Goal: Information Seeking & Learning: Learn about a topic

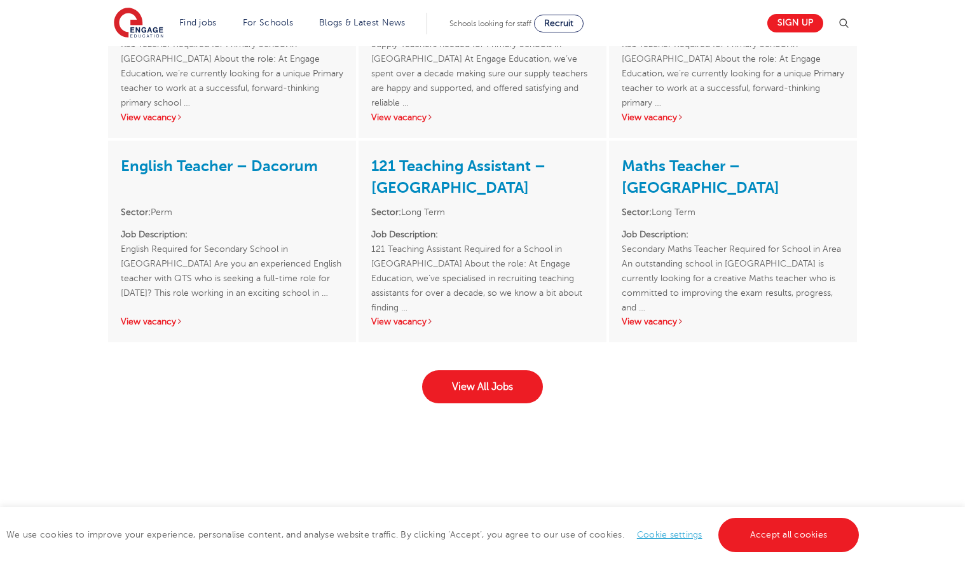
scroll to position [2035, 0]
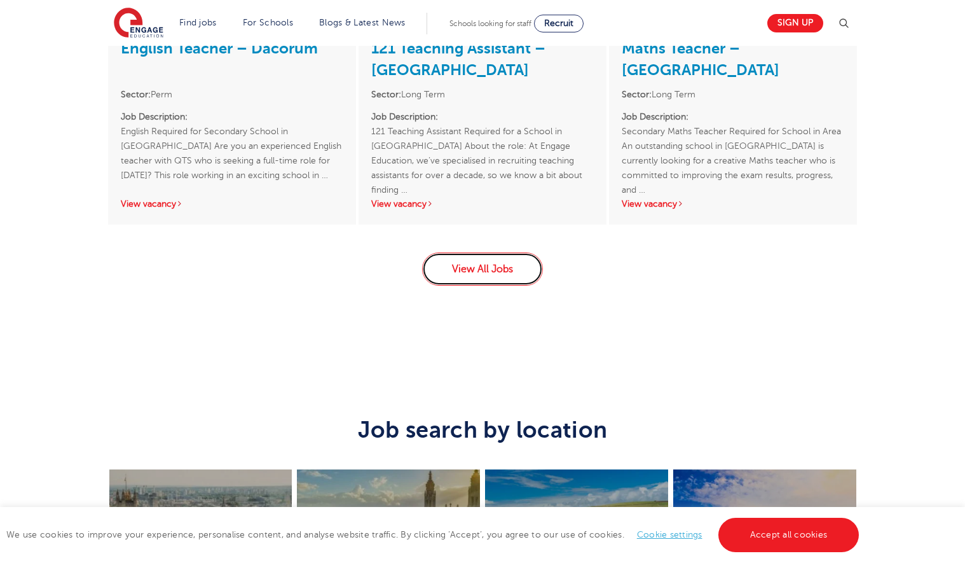
click at [518, 255] on link "View All Jobs" at bounding box center [482, 268] width 121 height 33
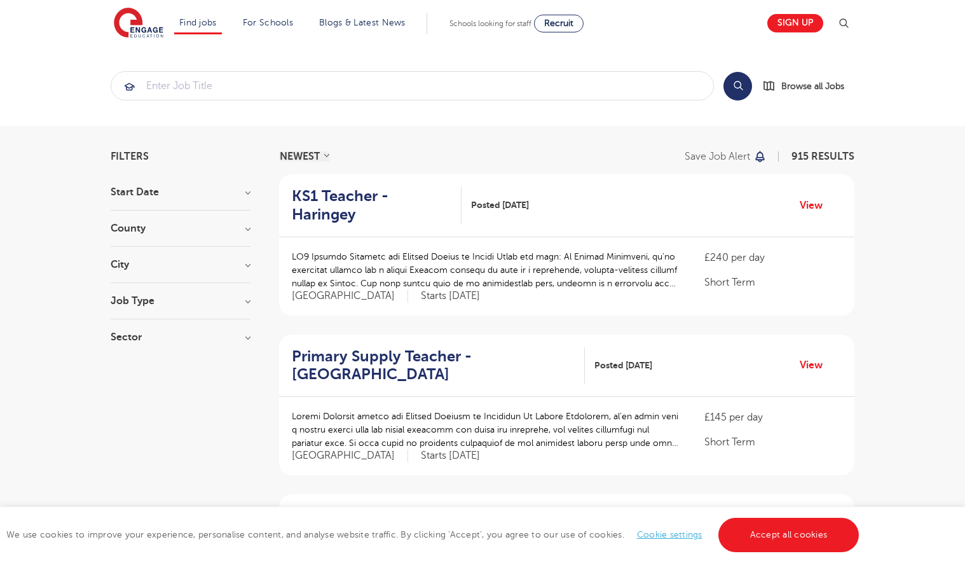
click at [134, 268] on h3 "City" at bounding box center [181, 264] width 140 height 10
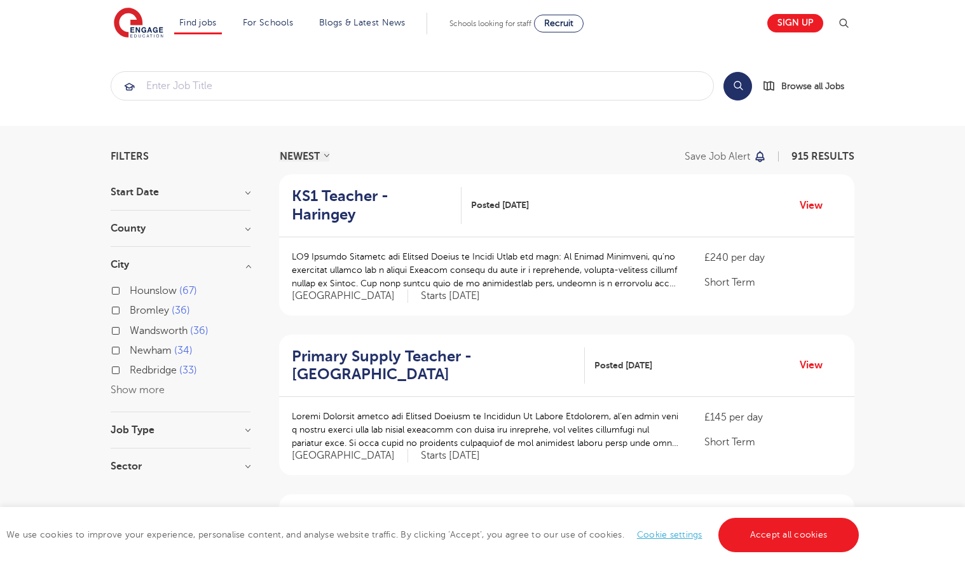
click at [141, 390] on button "Show more" at bounding box center [138, 389] width 54 height 11
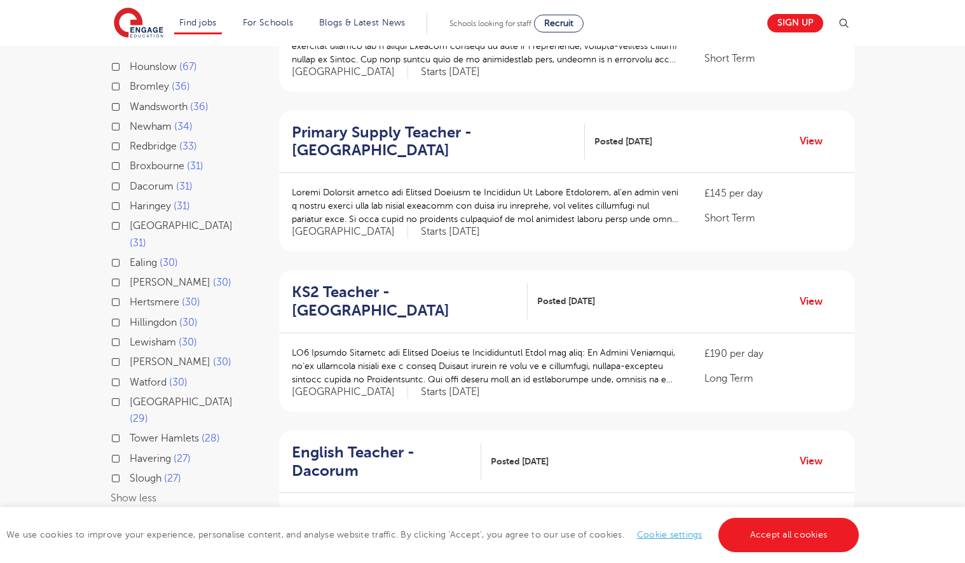
scroll to position [254, 0]
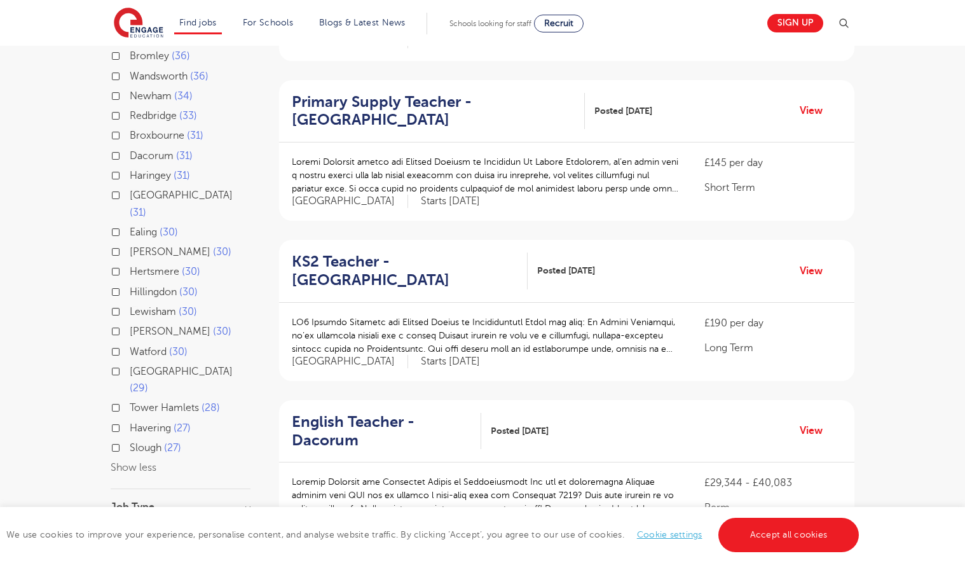
click at [130, 284] on label "Hillingdon 30" at bounding box center [164, 292] width 68 height 17
click at [130, 286] on input "Hillingdon 30" at bounding box center [134, 290] width 8 height 8
checkbox input "true"
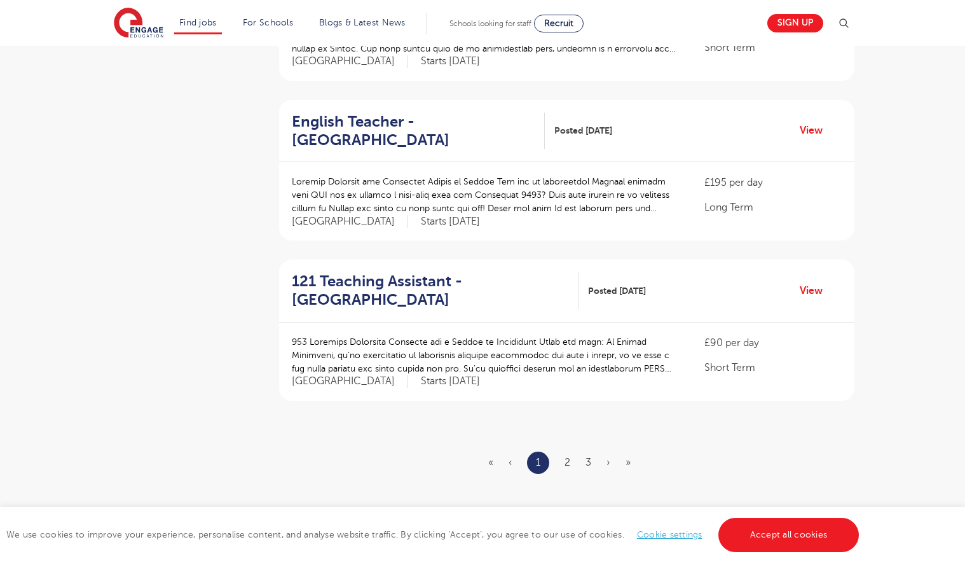
scroll to position [1399, 0]
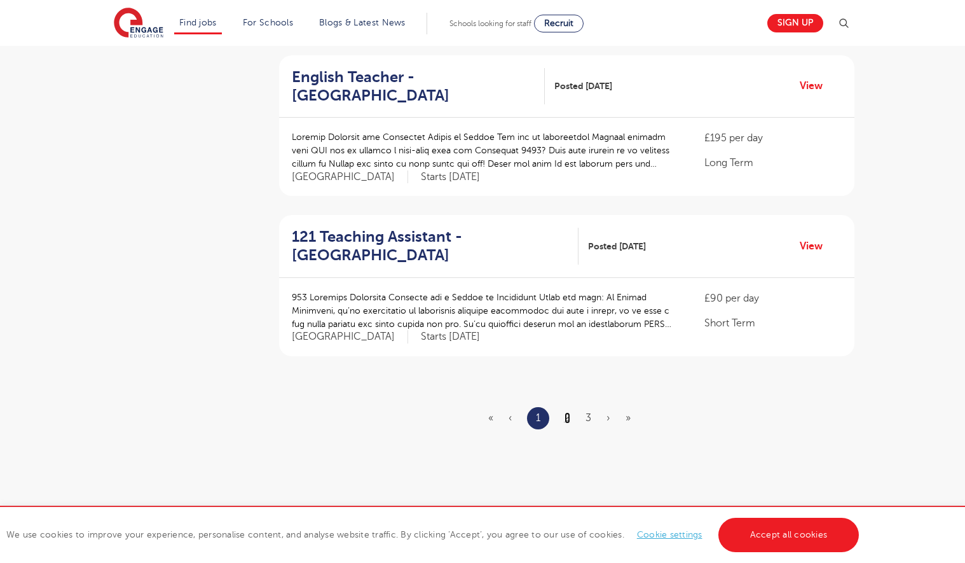
click at [565, 419] on link "2" at bounding box center [568, 417] width 6 height 11
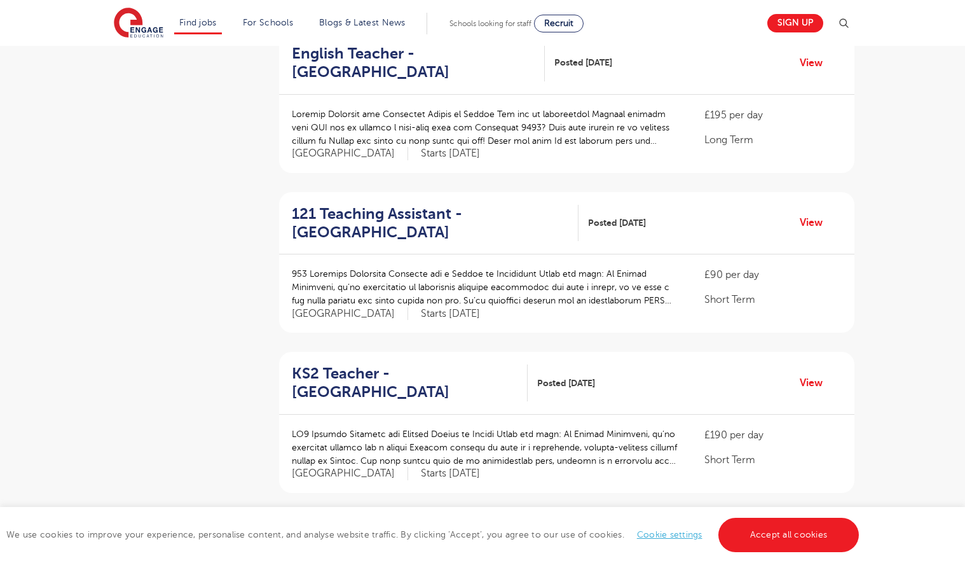
scroll to position [1399, 0]
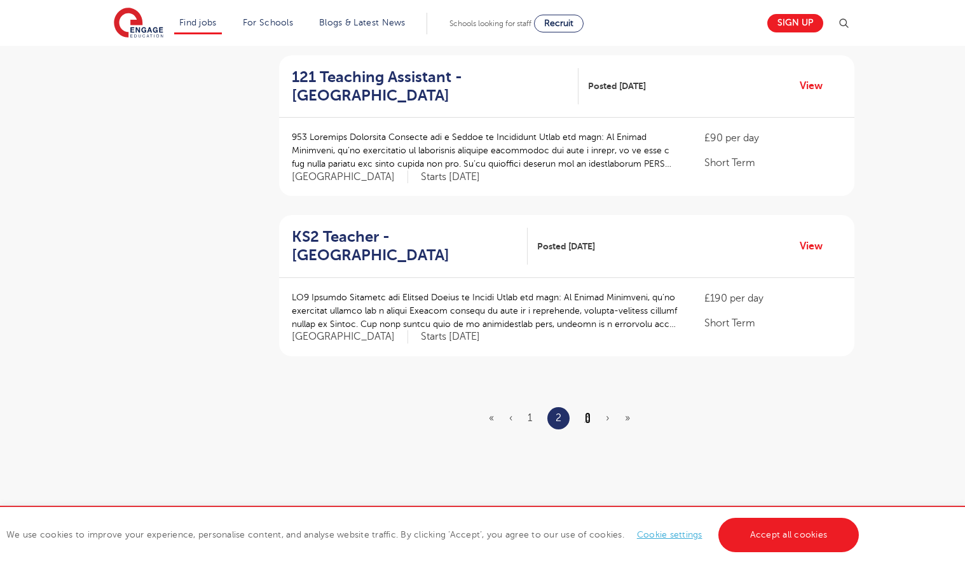
click at [587, 417] on link "3" at bounding box center [588, 417] width 6 height 11
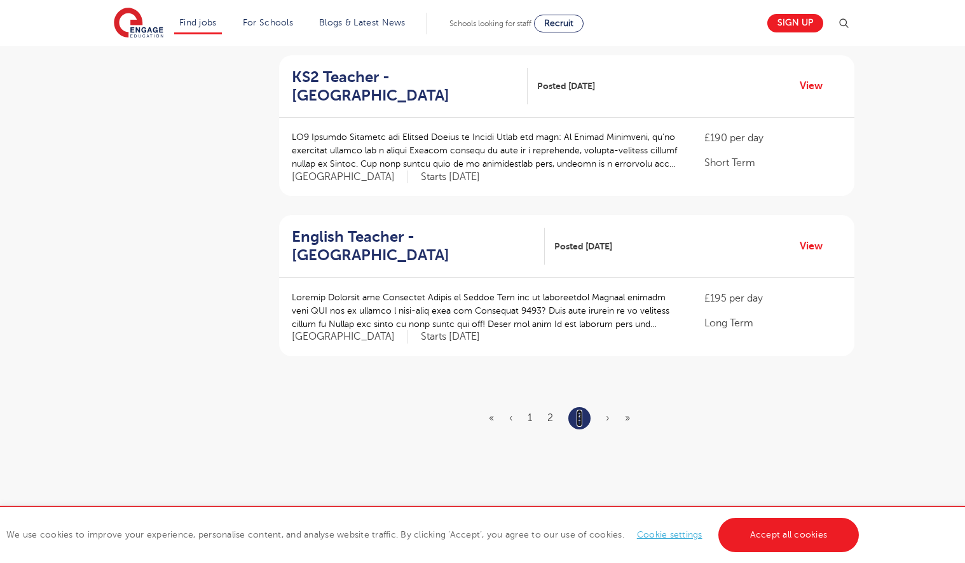
scroll to position [0, 0]
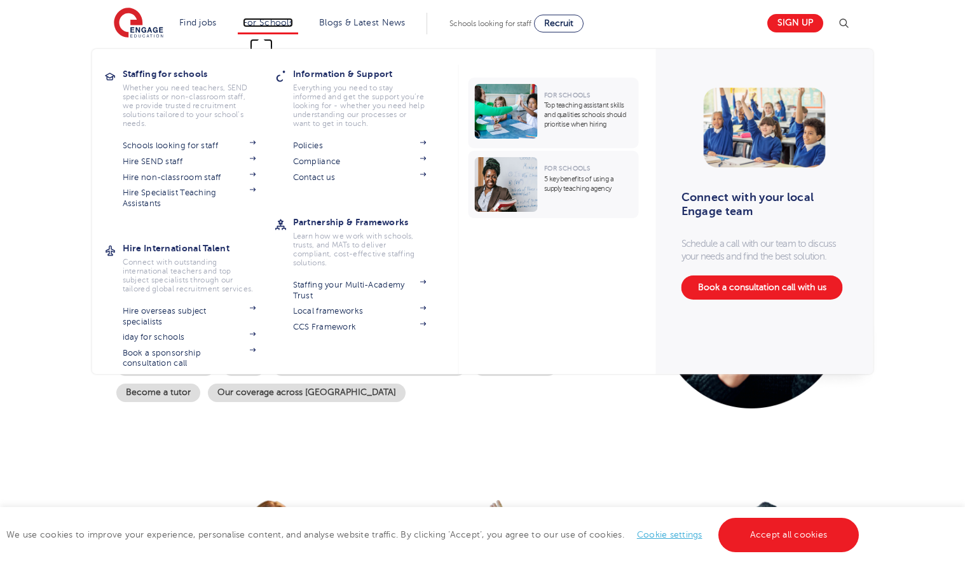
click at [278, 25] on link "For Schools" at bounding box center [268, 23] width 50 height 10
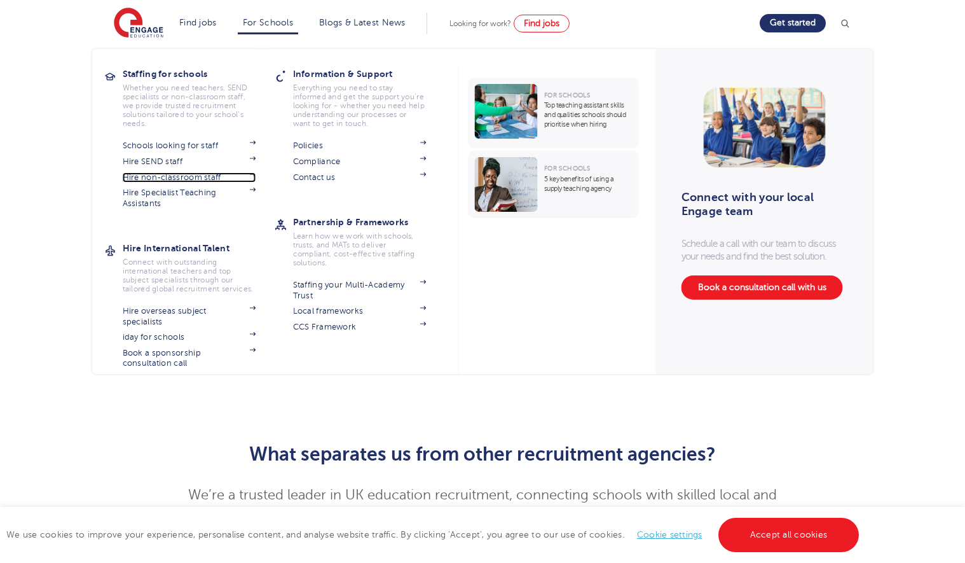
click at [180, 178] on link "Hire non-classroom staff" at bounding box center [190, 177] width 134 height 10
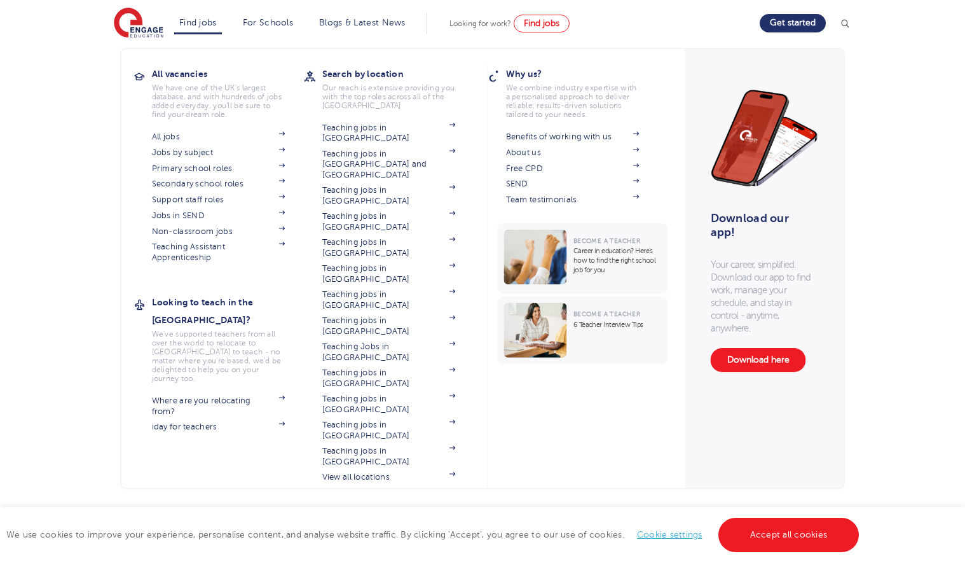
scroll to position [191, 0]
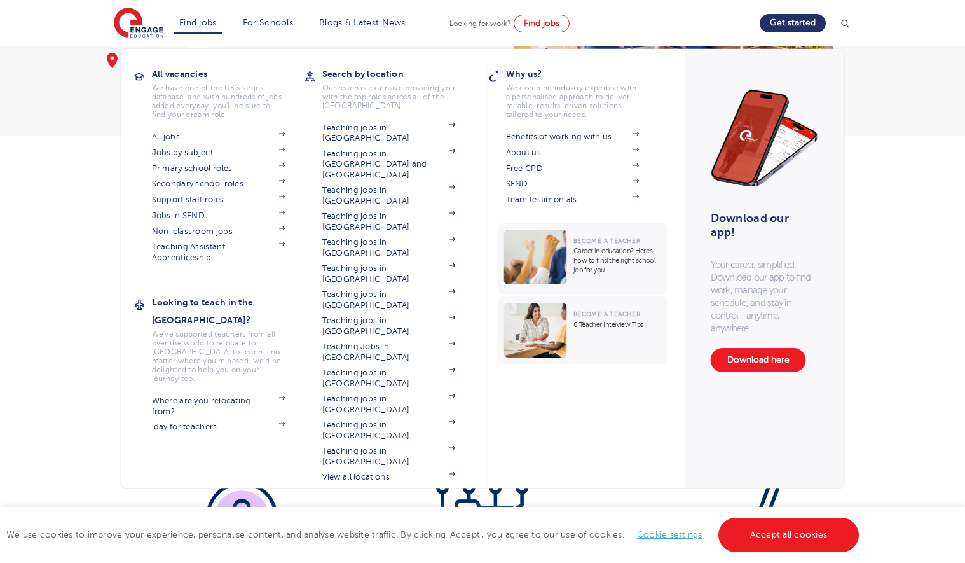
click at [196, 17] on li "Find jobs All vacancies We have one of the UK's largest database. and with hund…" at bounding box center [198, 24] width 48 height 22
click at [205, 23] on link "Find jobs" at bounding box center [198, 23] width 38 height 10
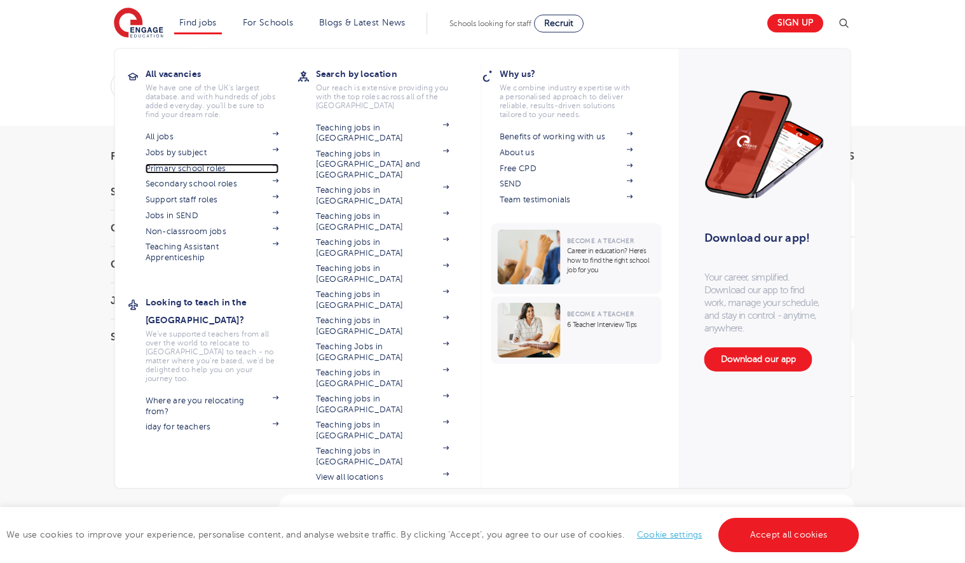
click at [200, 167] on link "Primary school roles" at bounding box center [213, 168] width 134 height 10
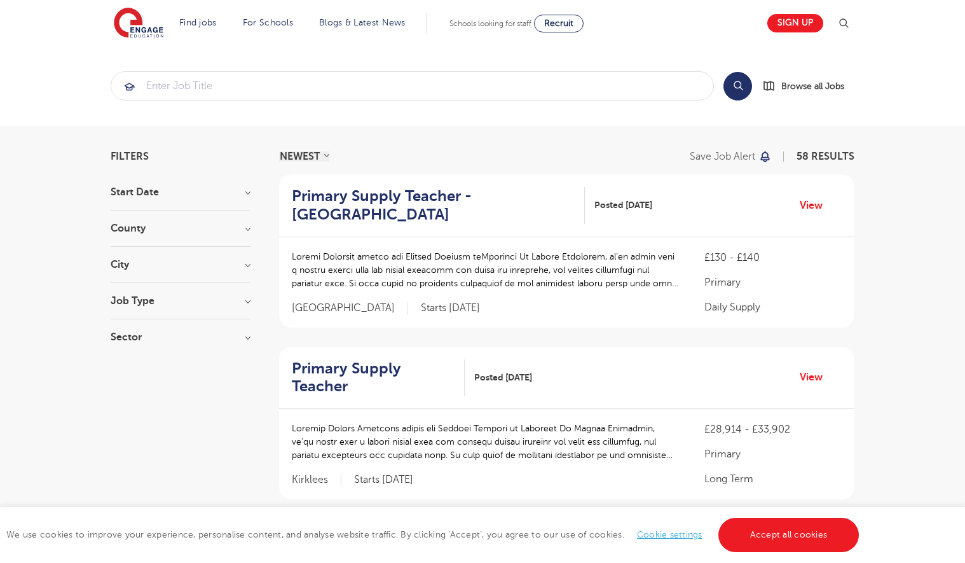
click at [126, 264] on h3 "City" at bounding box center [181, 264] width 140 height 10
click at [148, 401] on button "Show more" at bounding box center [138, 406] width 54 height 11
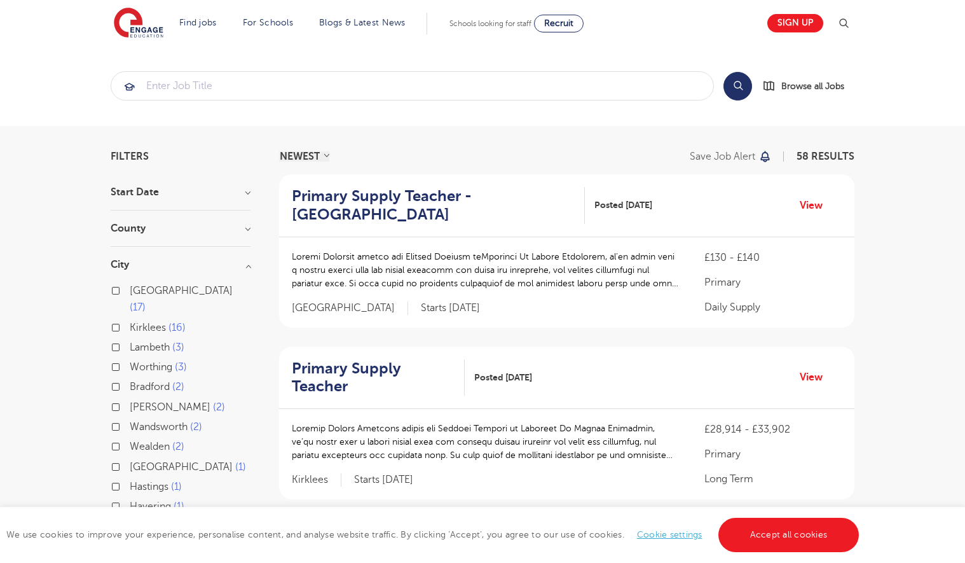
click at [249, 229] on h3 "County" at bounding box center [181, 228] width 140 height 10
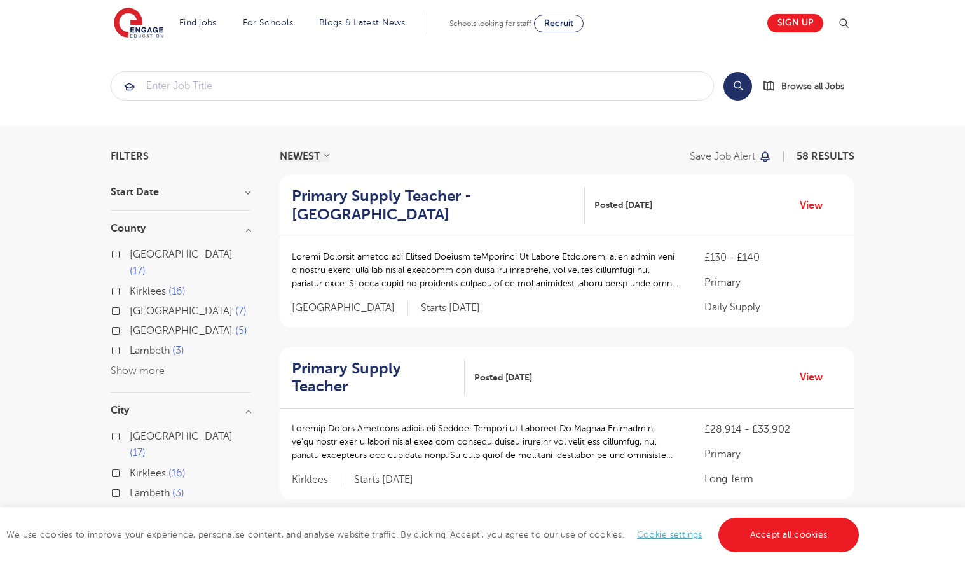
click at [143, 365] on button "Show more" at bounding box center [138, 370] width 54 height 11
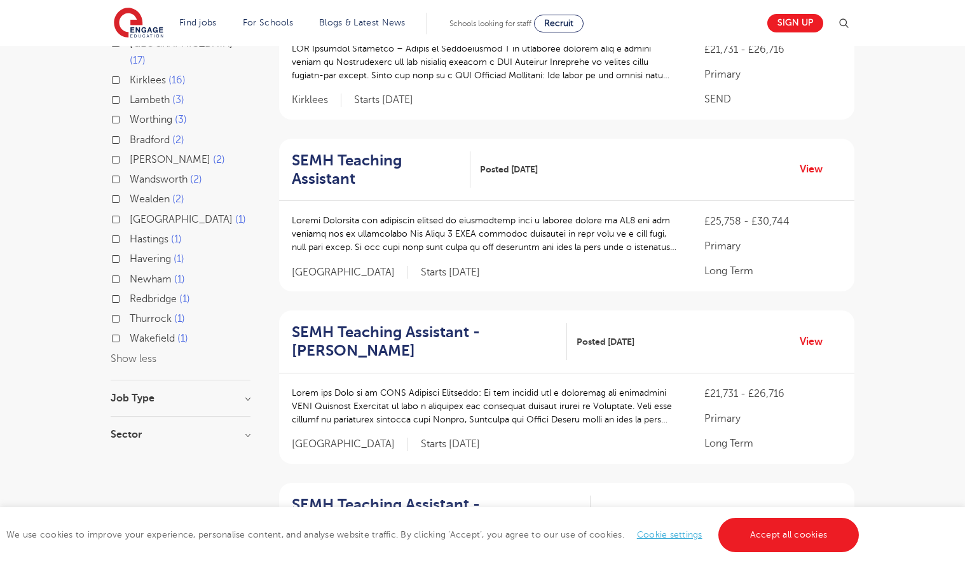
scroll to position [572, 0]
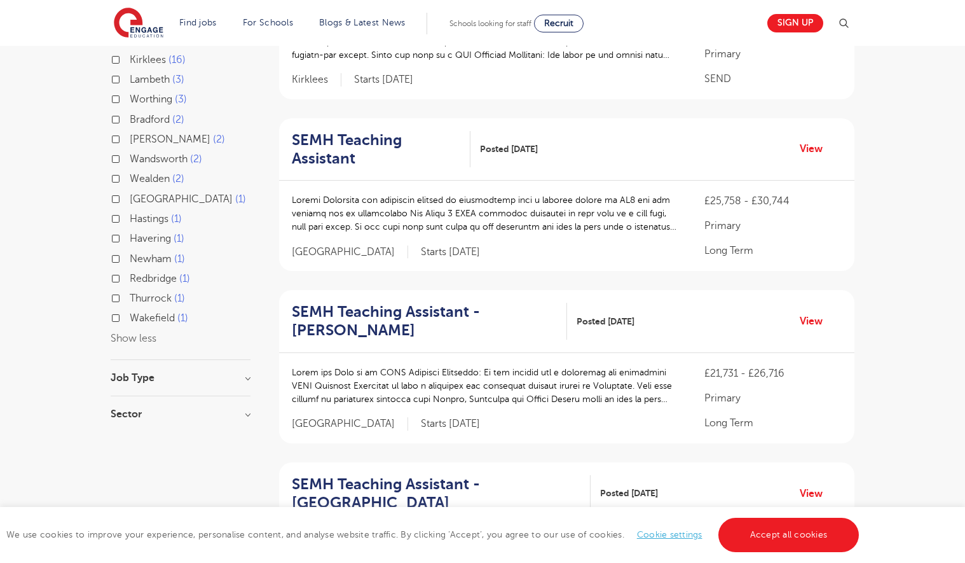
click at [245, 373] on h3 "Job Type" at bounding box center [181, 378] width 140 height 10
click at [130, 395] on label "Long Term 34" at bounding box center [165, 403] width 70 height 17
click at [130, 398] on input "Long Term 34" at bounding box center [134, 402] width 8 height 8
checkbox input "true"
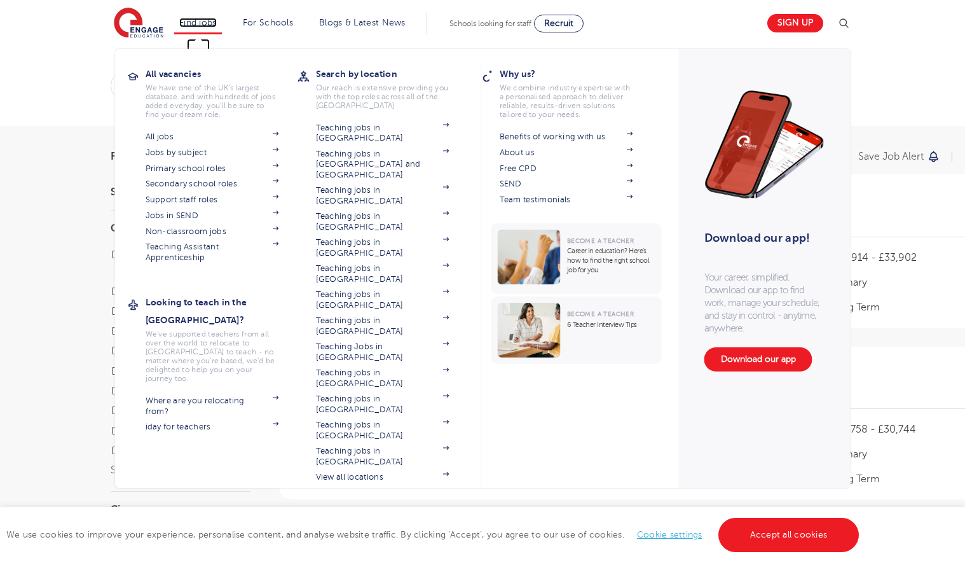
click at [200, 22] on link "Find jobs" at bounding box center [198, 23] width 38 height 10
